Goal: Information Seeking & Learning: Learn about a topic

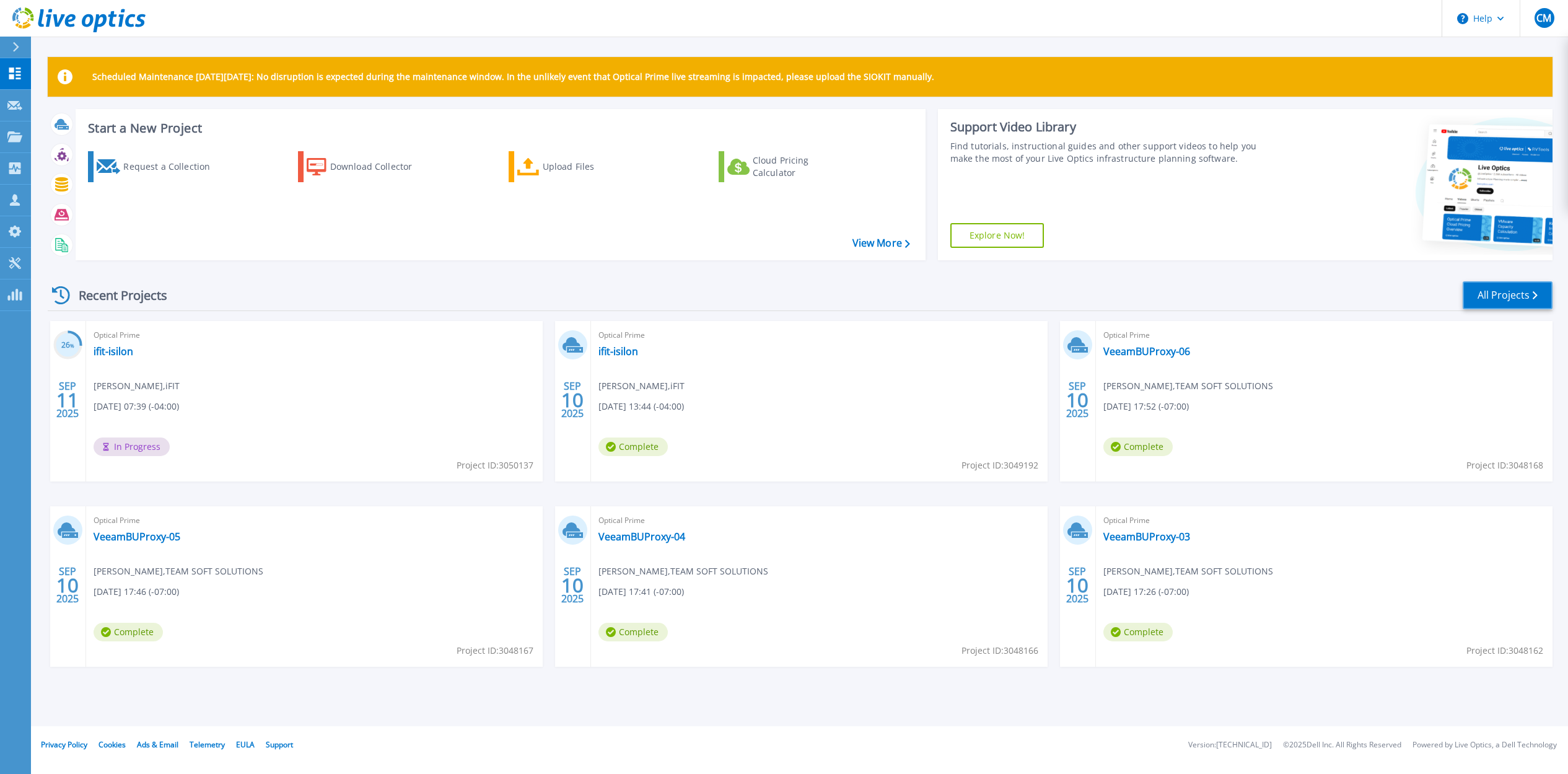
click at [1495, 283] on link "All Projects" at bounding box center [1507, 296] width 90 height 28
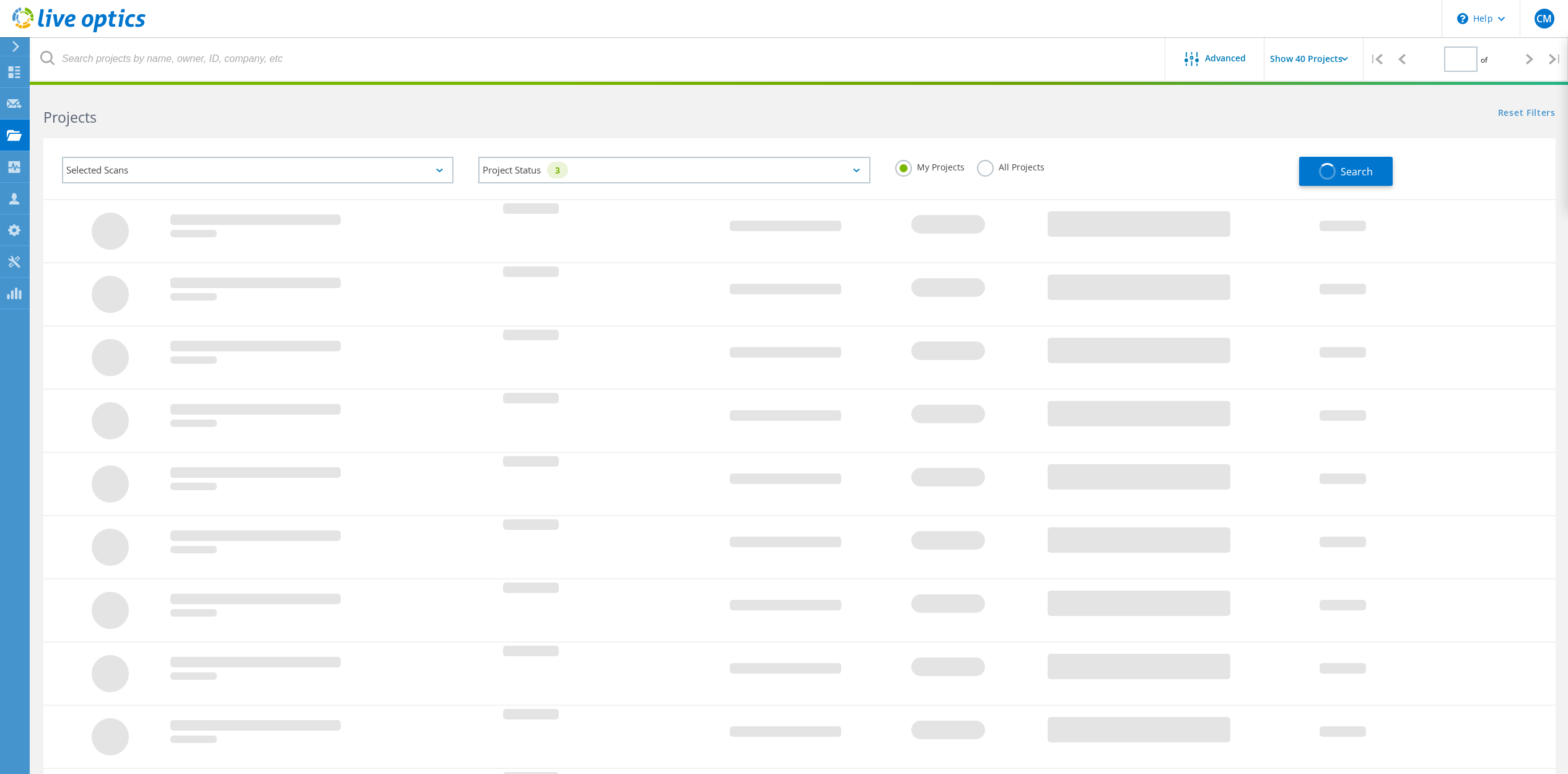
type input "1"
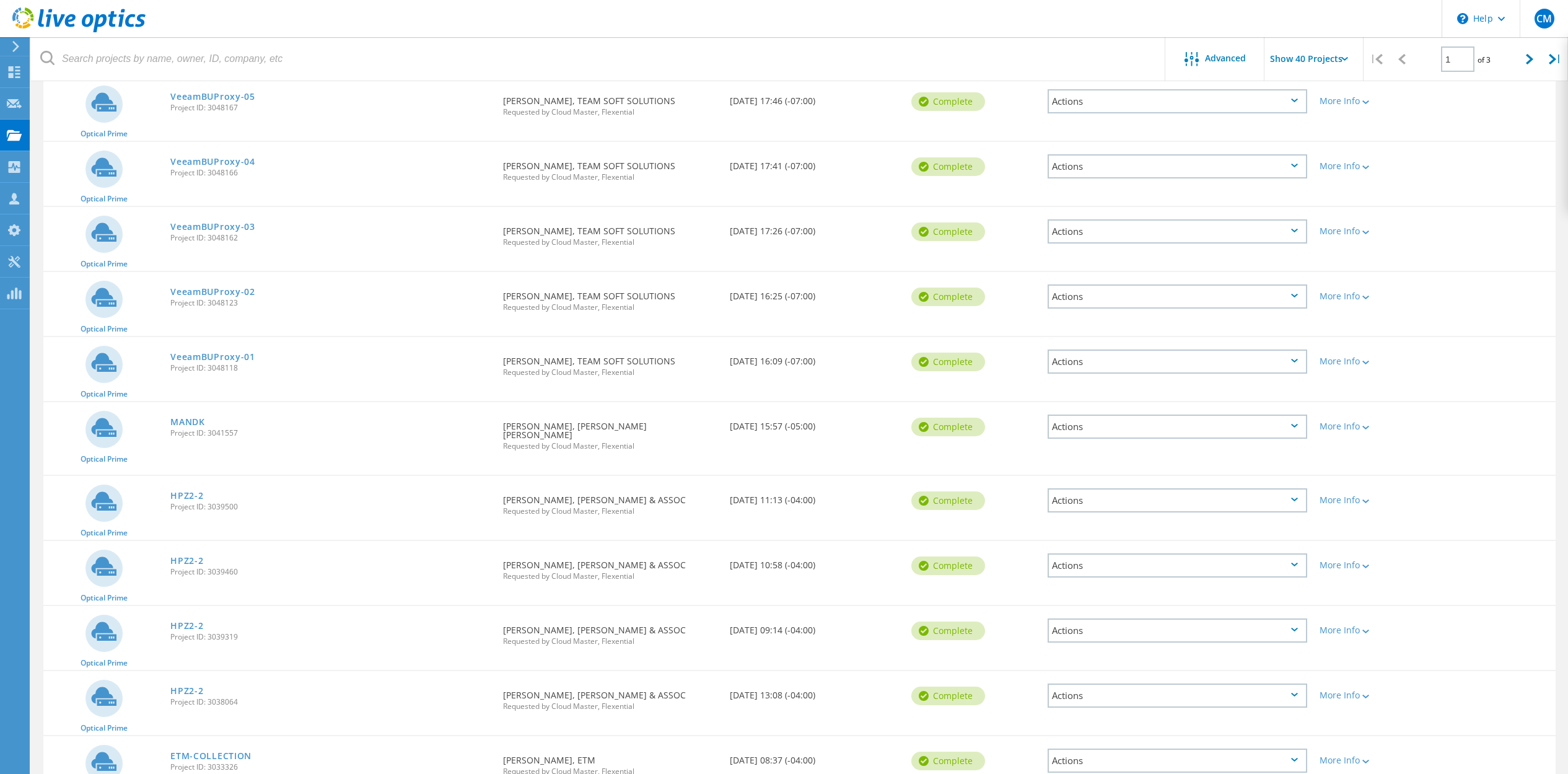
scroll to position [286, 0]
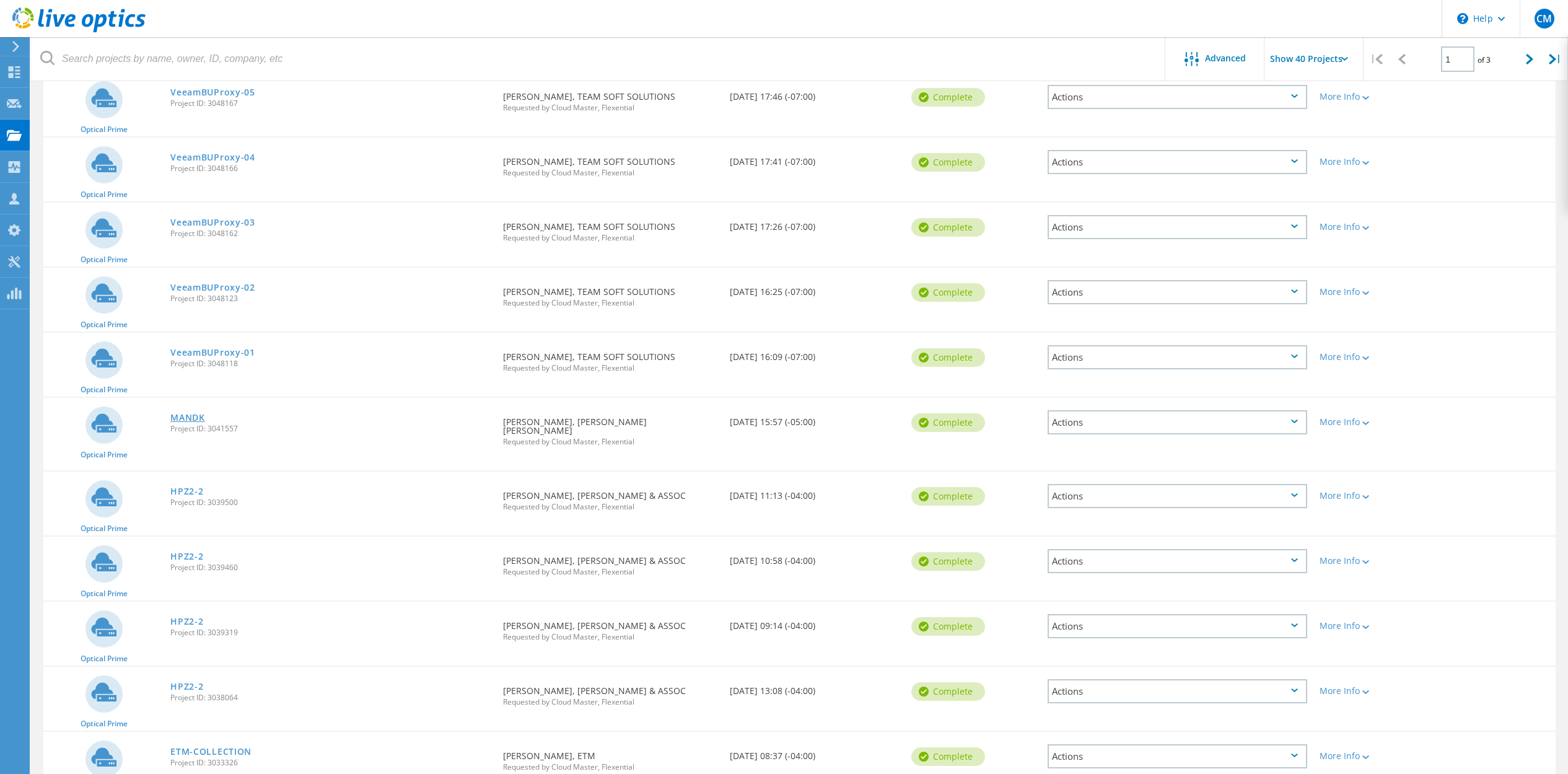
click at [188, 417] on link "MANDK" at bounding box center [187, 418] width 35 height 9
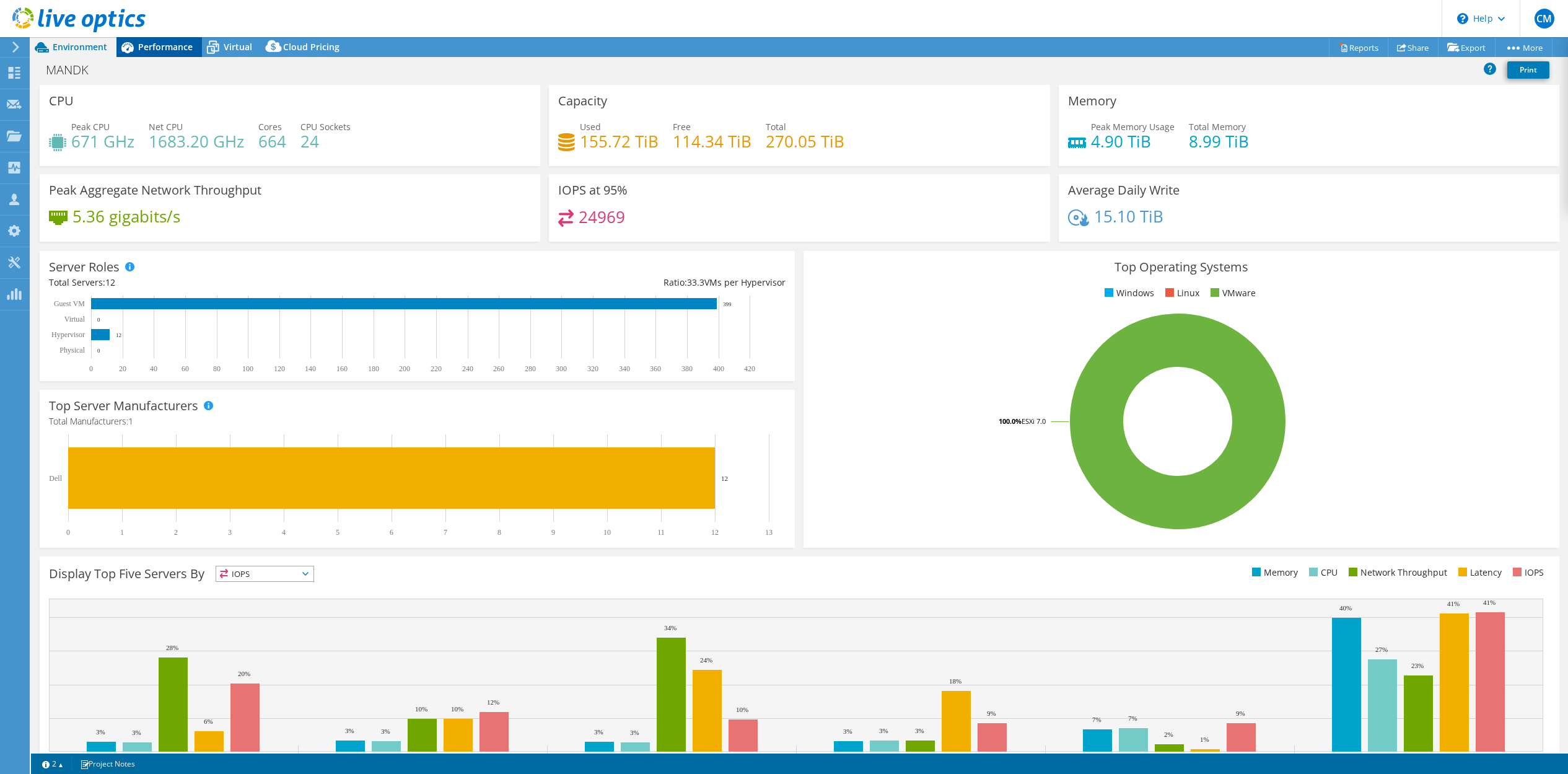
click at [169, 44] on span "Performance" at bounding box center [165, 47] width 54 height 12
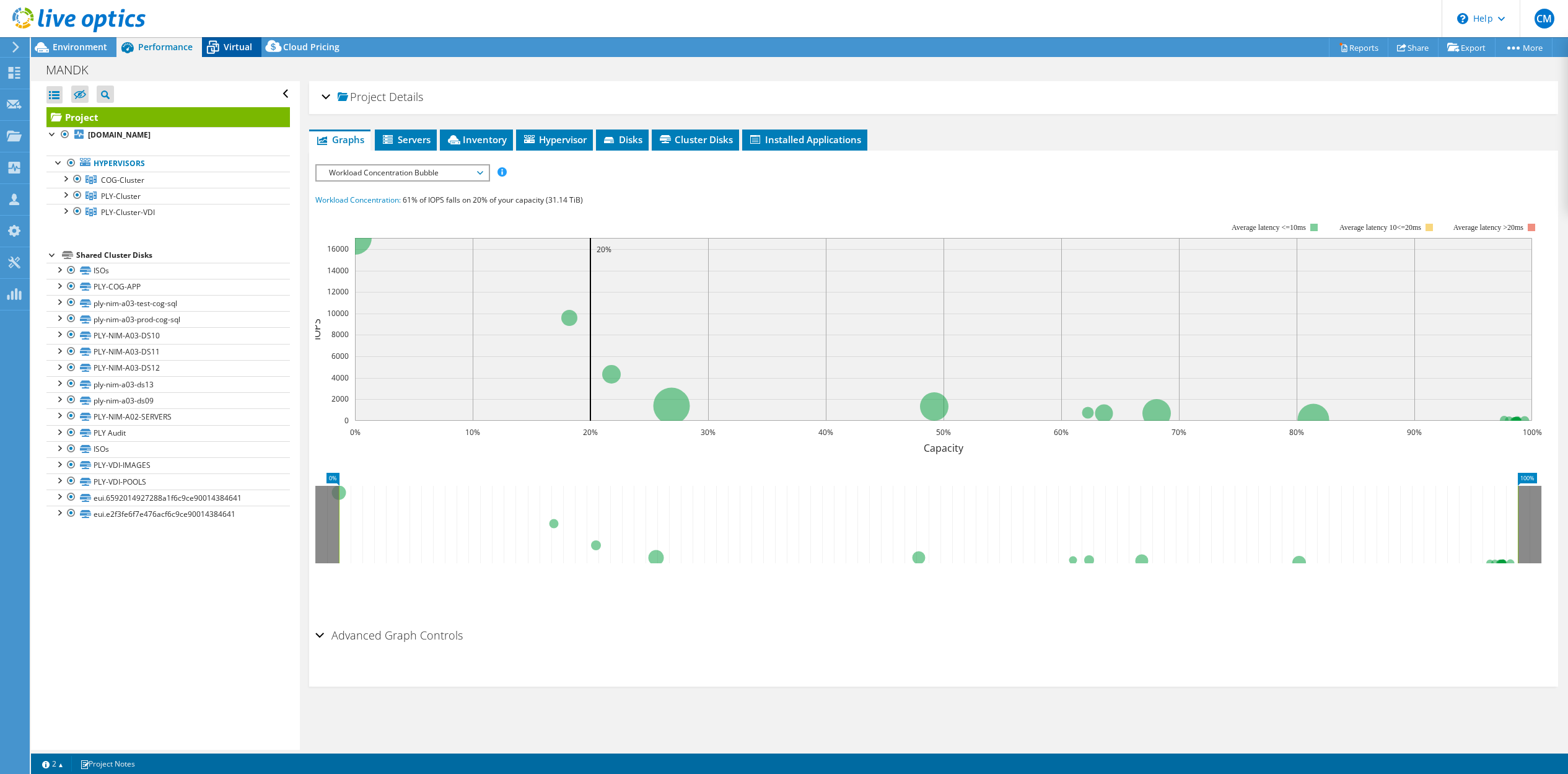
click at [230, 45] on span "Virtual" at bounding box center [238, 47] width 29 height 12
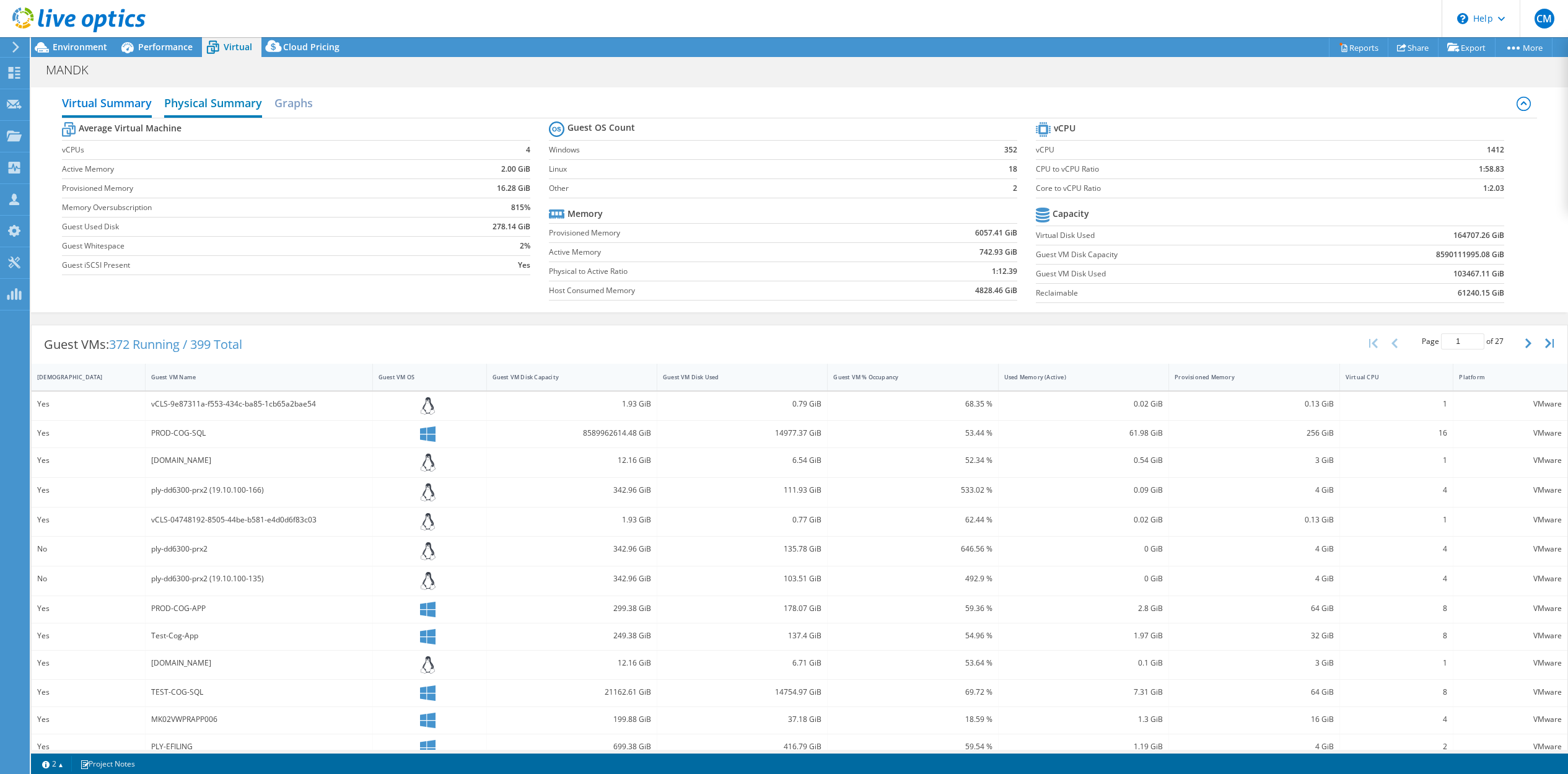
click at [222, 97] on h2 "Physical Summary" at bounding box center [213, 104] width 98 height 28
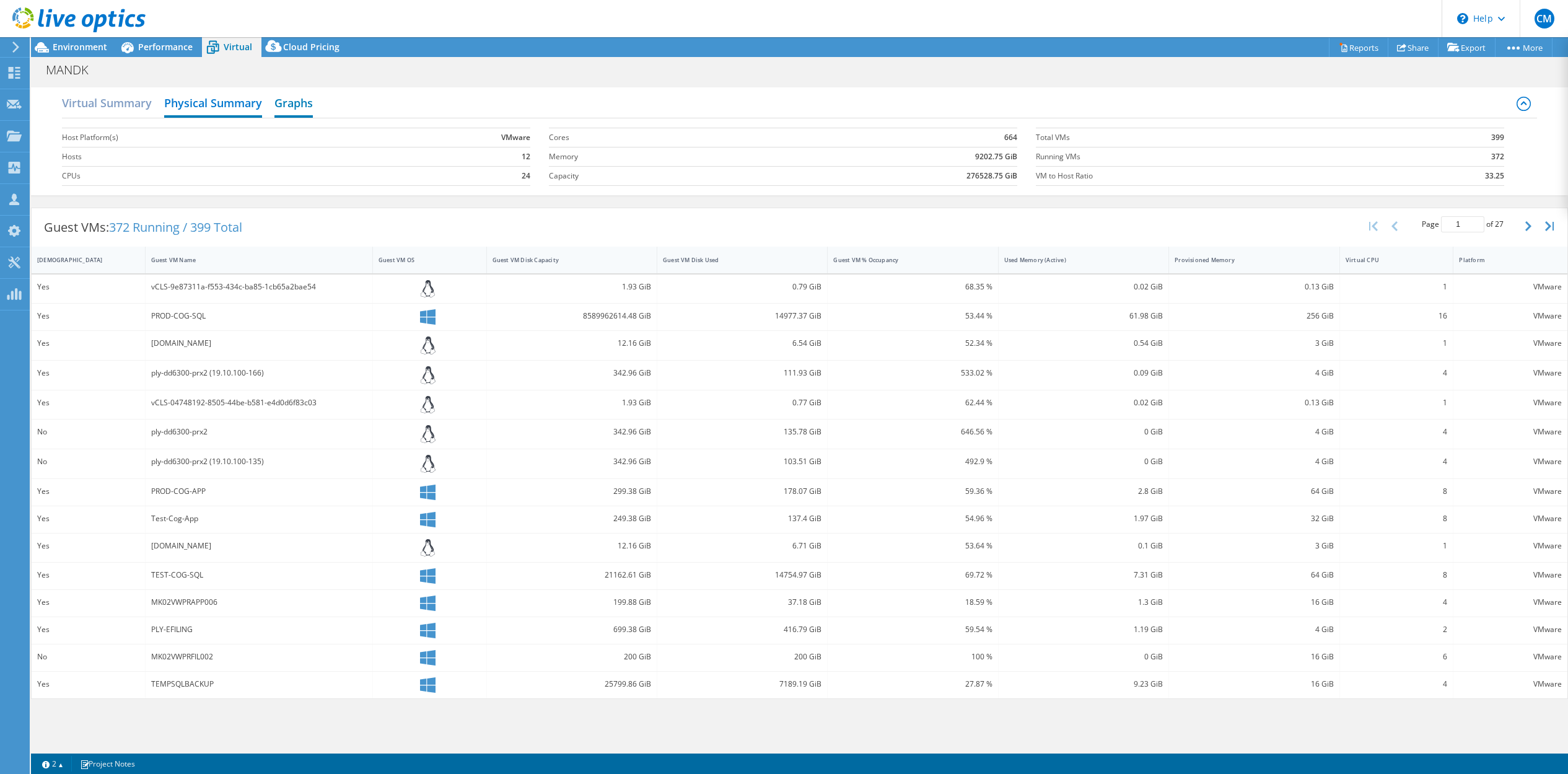
click at [297, 108] on h2 "Graphs" at bounding box center [294, 104] width 38 height 28
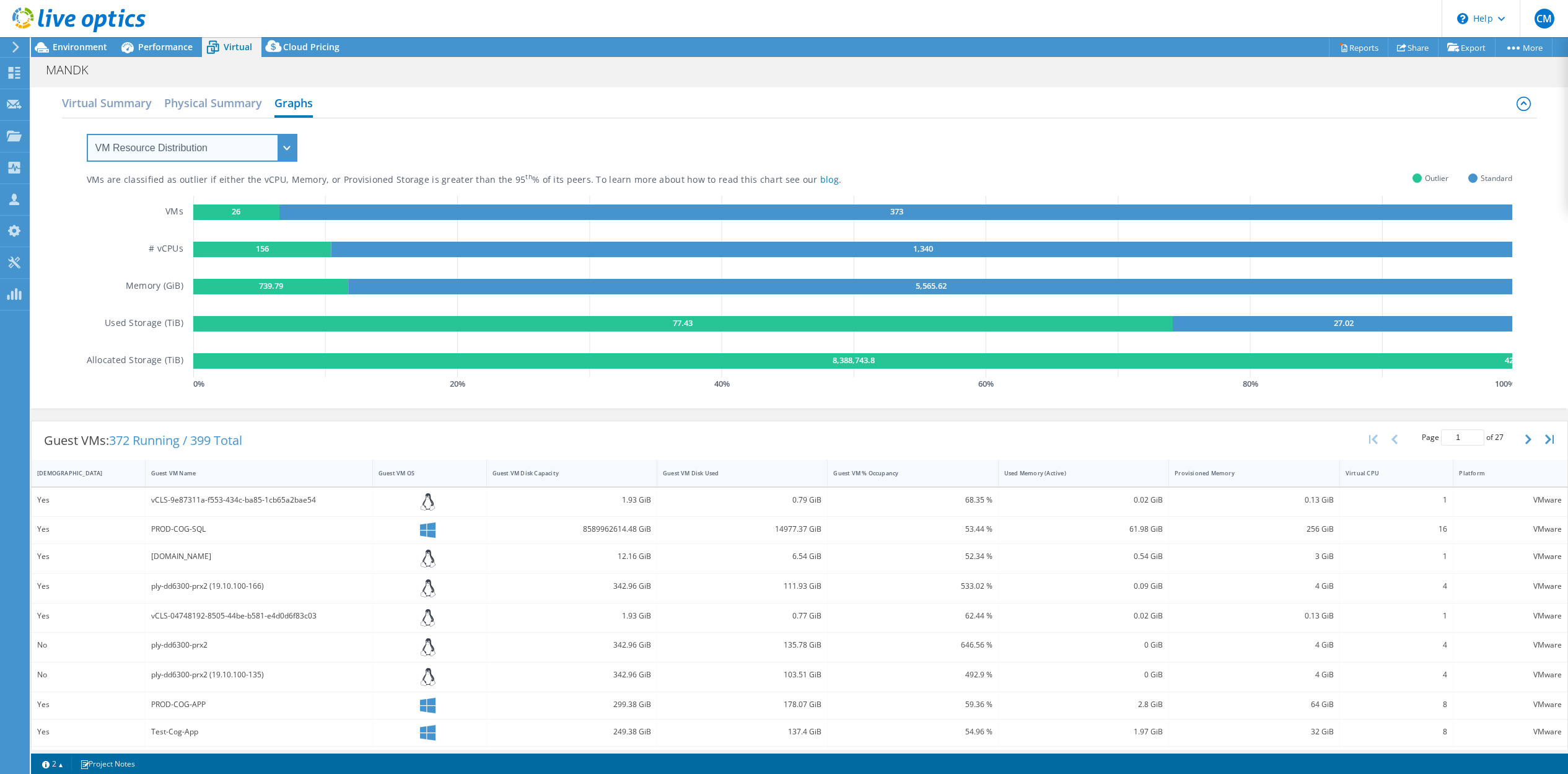
click at [218, 138] on select "VM Resource Distribution Provisioning Contrast Over Provisioning" at bounding box center [192, 148] width 210 height 28
select select "Over Provisioning"
click at [87, 134] on select "VM Resource Distribution Provisioning Contrast Over Provisioning" at bounding box center [192, 148] width 210 height 28
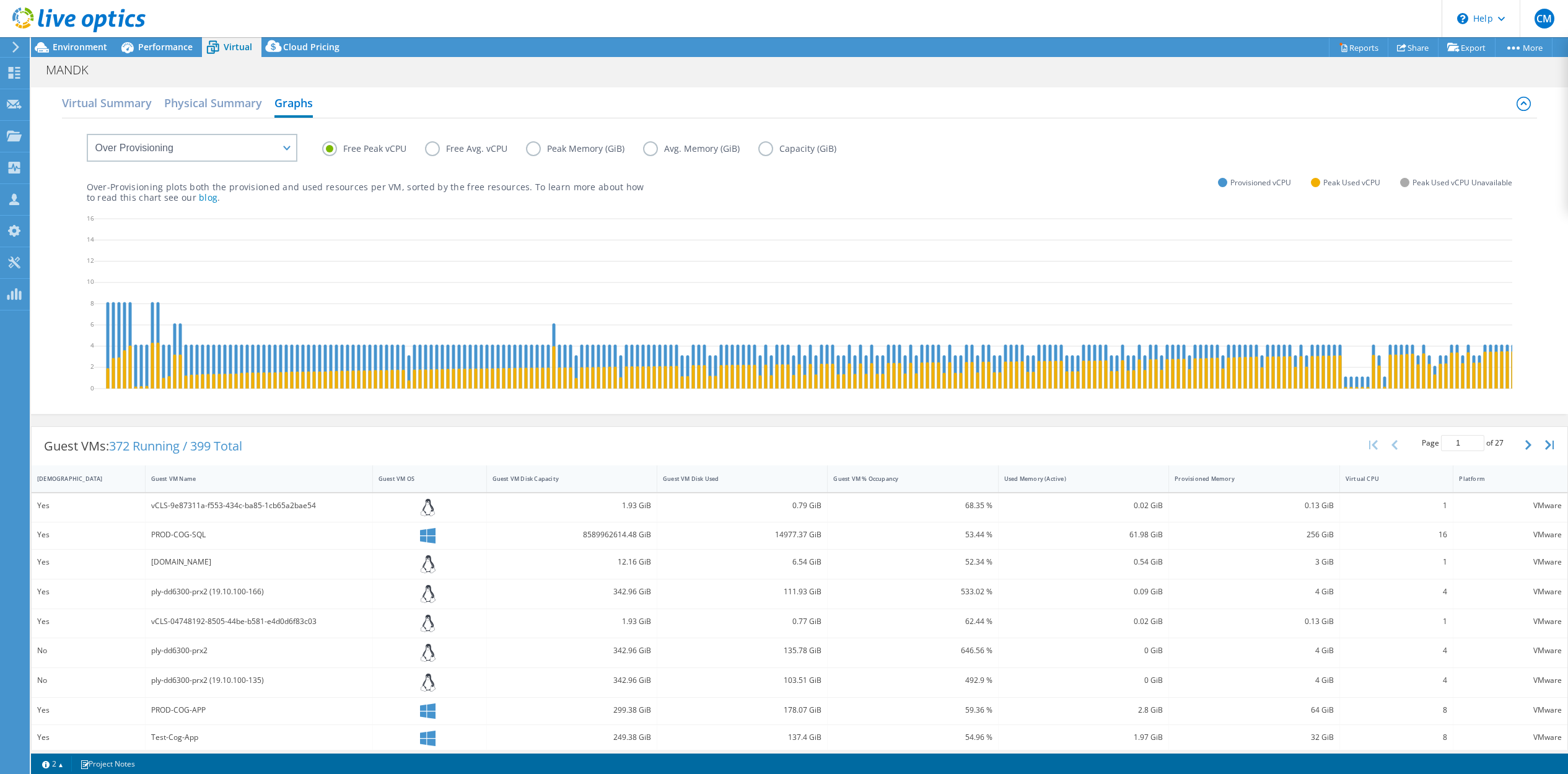
click at [533, 145] on label "Peak Memory (GiB)" at bounding box center [584, 148] width 117 height 15
click at [0, 0] on input "Peak Memory (GiB)" at bounding box center [0, 0] width 0 height 0
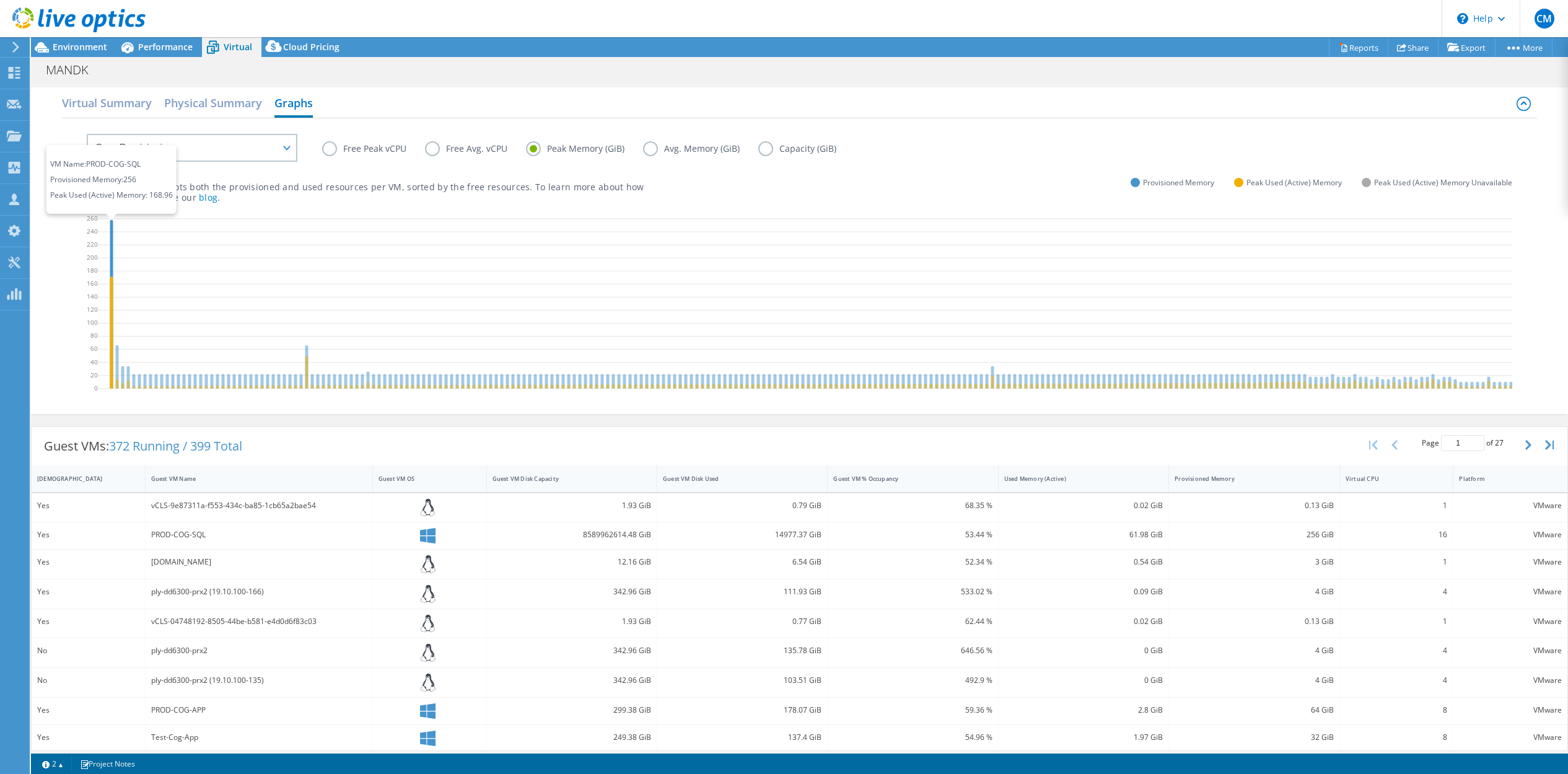
click at [111, 234] on icon at bounding box center [111, 303] width 3 height 168
